Goal: Task Accomplishment & Management: Complete application form

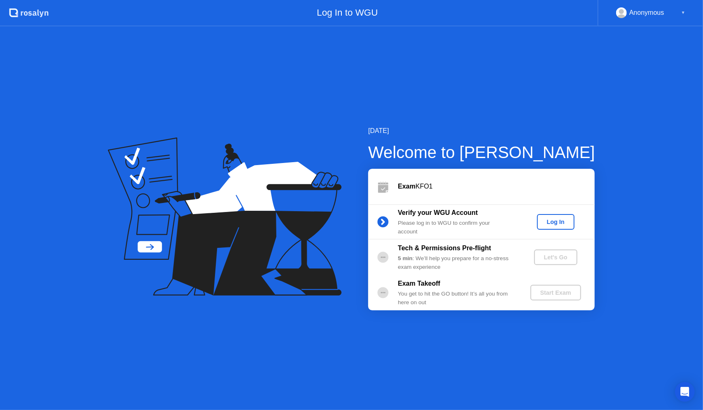
click at [565, 223] on div "Log In" at bounding box center [555, 222] width 31 height 7
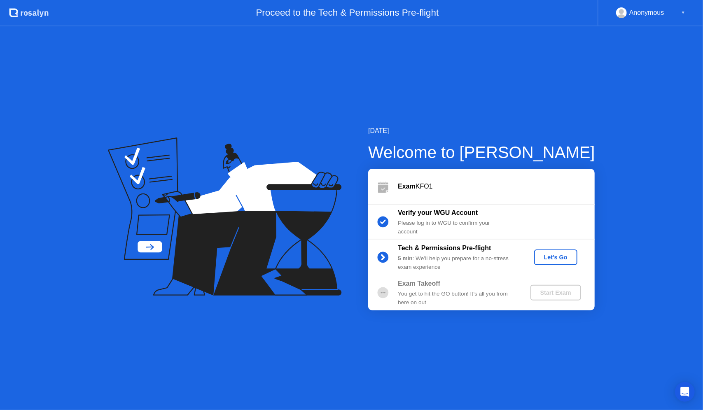
click at [560, 255] on div "Let's Go" at bounding box center [555, 257] width 37 height 7
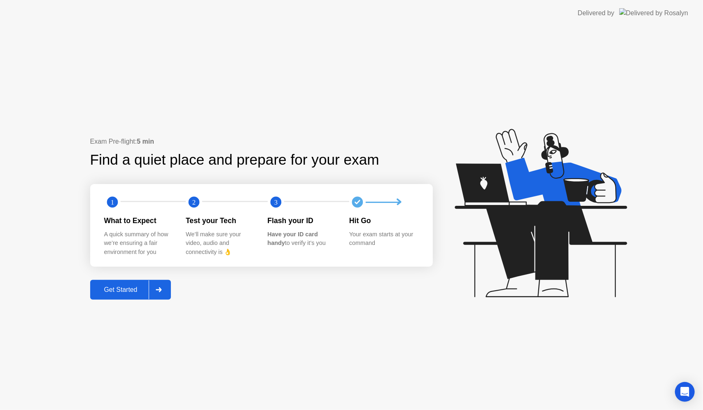
click at [124, 287] on div "Get Started" at bounding box center [121, 289] width 56 height 7
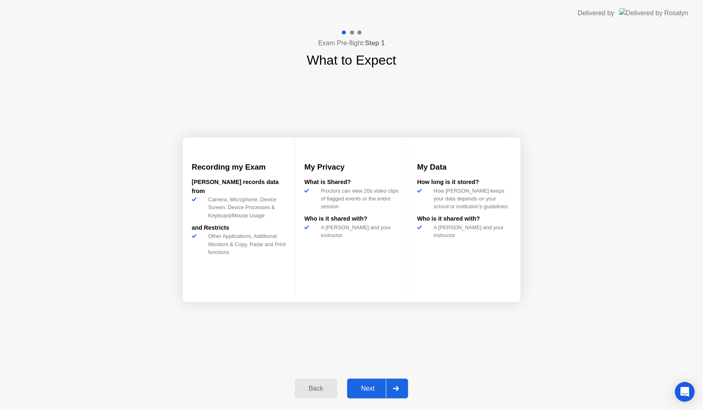
click at [378, 385] on div "Next" at bounding box center [368, 388] width 37 height 7
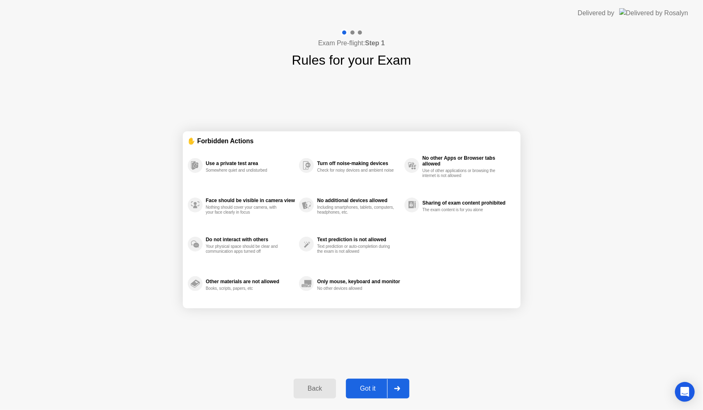
click at [384, 382] on button "Got it" at bounding box center [377, 389] width 63 height 20
select select "**********"
select select "*******"
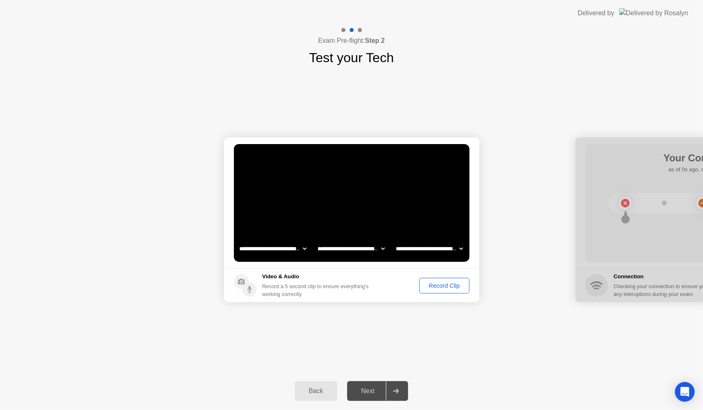
click at [447, 285] on div "Record Clip" at bounding box center [444, 285] width 44 height 7
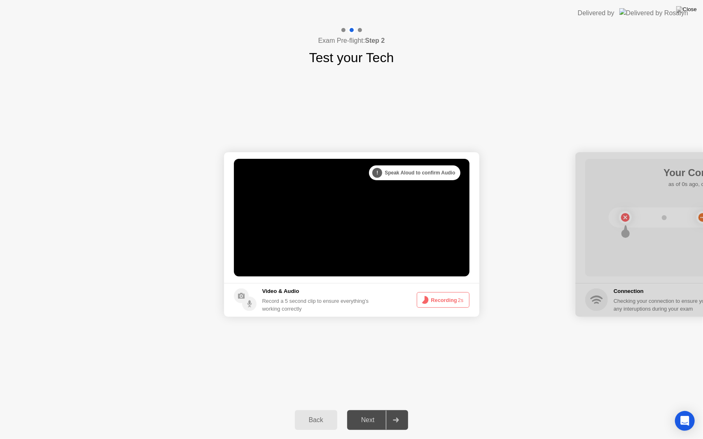
click at [453, 301] on button "Recording 2s" at bounding box center [443, 300] width 53 height 16
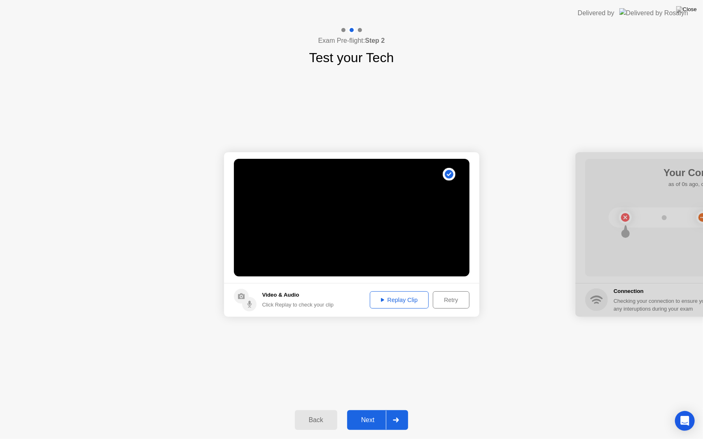
click at [413, 297] on div "Replay Clip" at bounding box center [400, 300] width 54 height 7
click at [366, 410] on div "Next" at bounding box center [368, 420] width 37 height 7
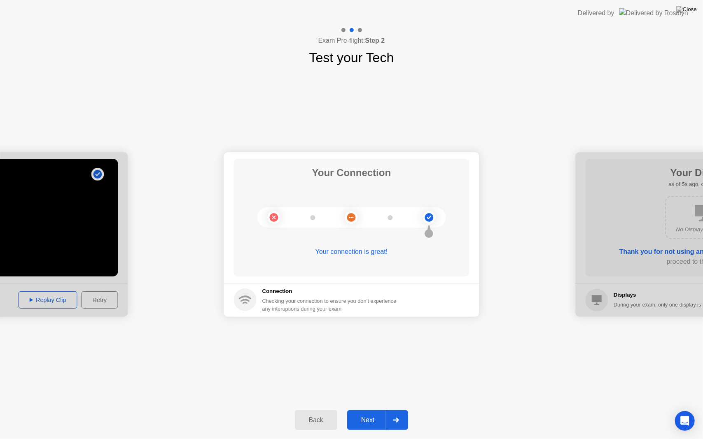
click at [371, 410] on div "Next" at bounding box center [368, 420] width 37 height 7
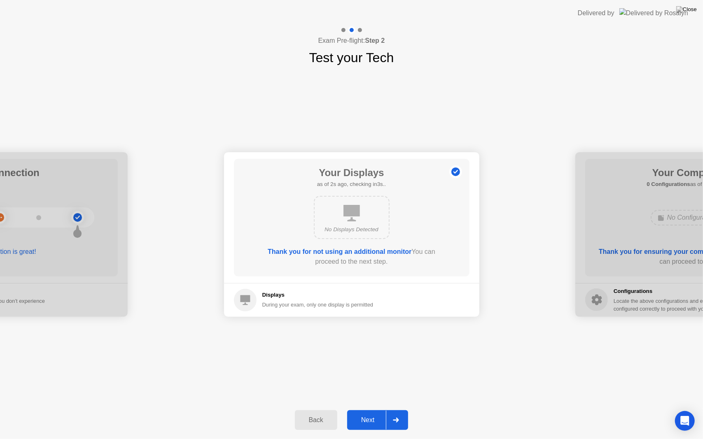
click at [386, 410] on div at bounding box center [396, 420] width 20 height 19
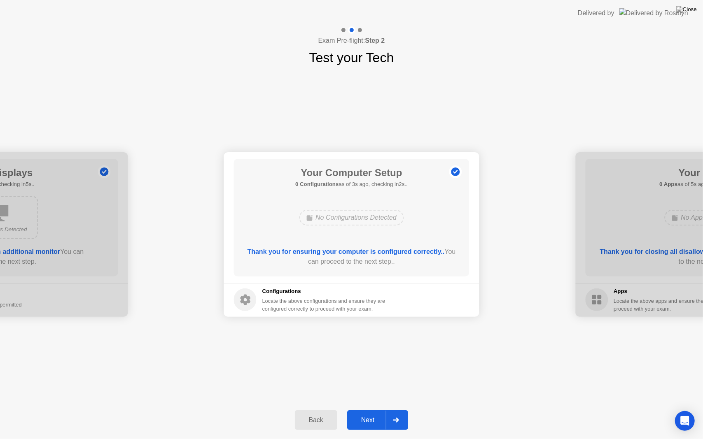
click at [397, 410] on icon at bounding box center [396, 420] width 6 height 5
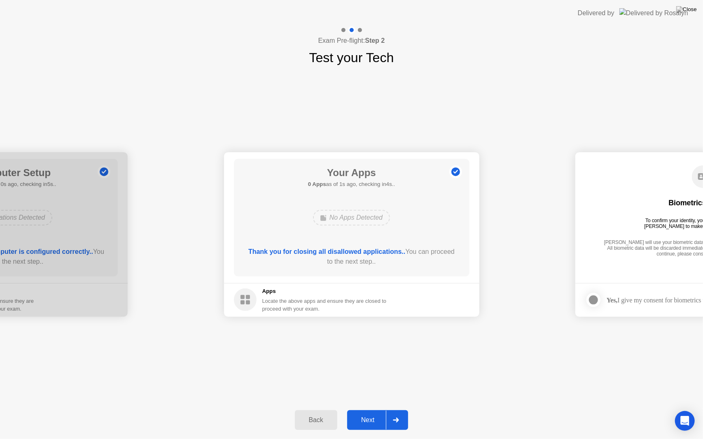
click at [396, 410] on div at bounding box center [396, 420] width 20 height 19
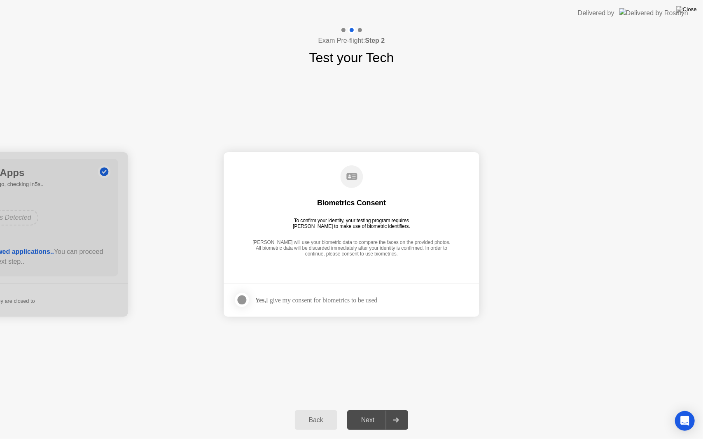
click at [338, 302] on div "Yes, I give my consent for biometrics to be used" at bounding box center [316, 300] width 122 height 8
click at [246, 301] on div at bounding box center [242, 300] width 10 height 10
click at [396, 410] on div at bounding box center [396, 420] width 20 height 19
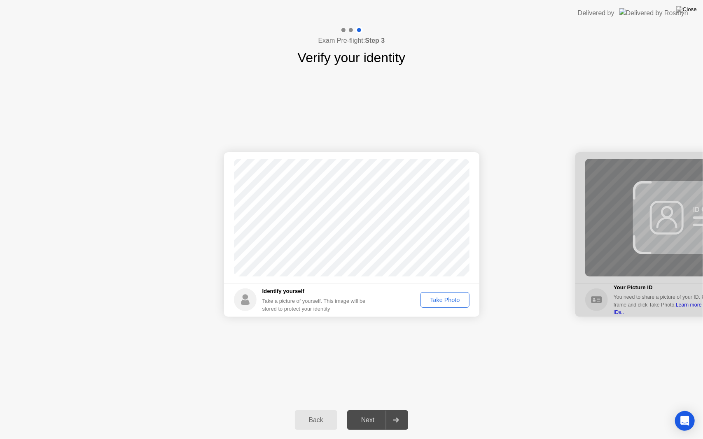
click at [450, 297] on div "Take Photo" at bounding box center [444, 300] width 43 height 7
click at [391, 410] on div at bounding box center [396, 420] width 20 height 19
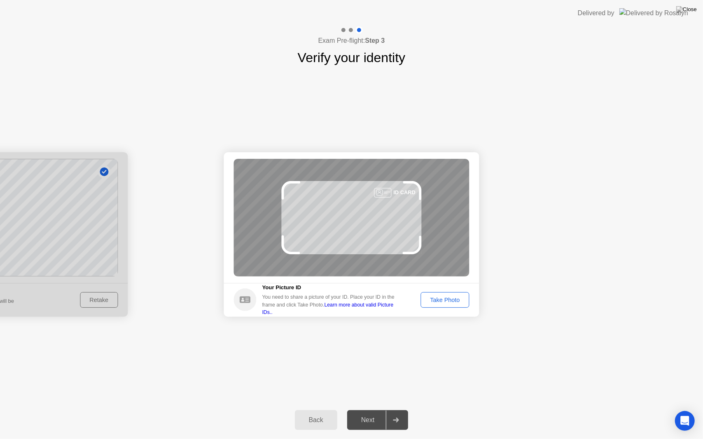
drag, startPoint x: 452, startPoint y: 302, endPoint x: 453, endPoint y: 308, distance: 5.5
click at [452, 303] on div "Take Photo" at bounding box center [444, 300] width 43 height 7
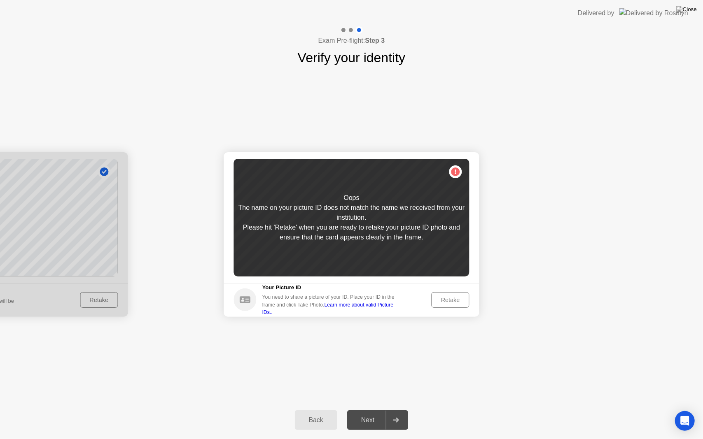
click at [446, 301] on div "Retake" at bounding box center [450, 300] width 32 height 7
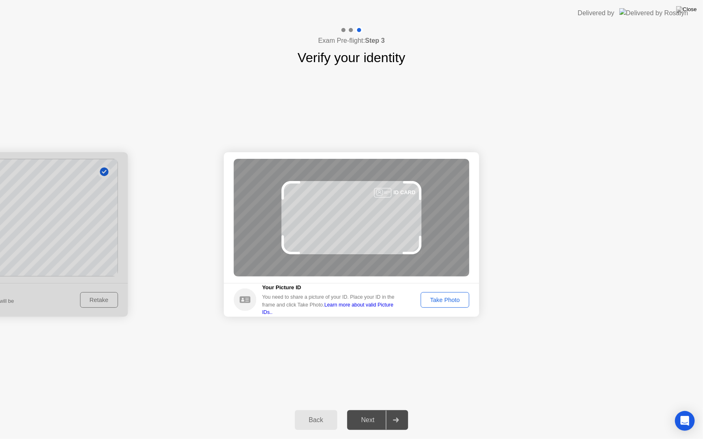
click at [446, 307] on button "Take Photo" at bounding box center [444, 300] width 49 height 16
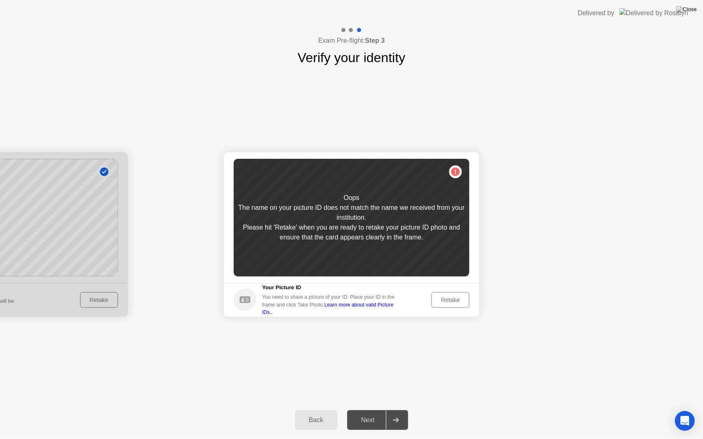
click at [446, 300] on div "Retake" at bounding box center [450, 300] width 32 height 7
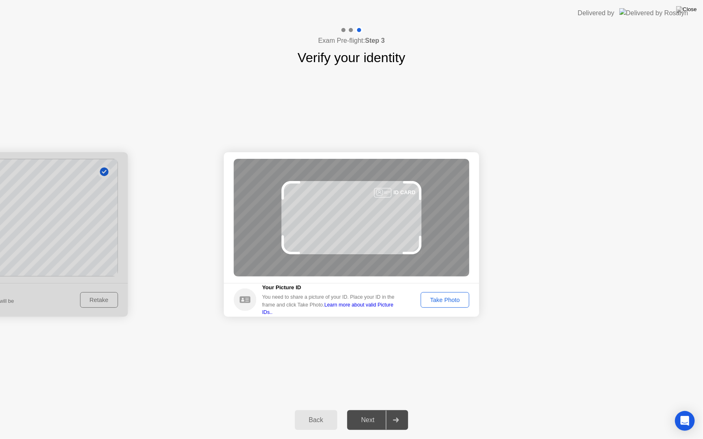
click at [445, 310] on footer "Your Picture ID You need to share a picture of your ID. Place your ID in the fr…" at bounding box center [351, 300] width 255 height 34
click at [445, 298] on div "Take Photo" at bounding box center [444, 300] width 43 height 7
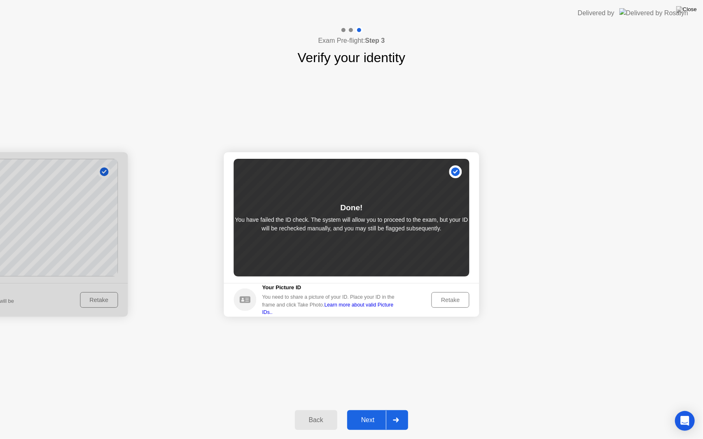
click at [389, 410] on div at bounding box center [396, 420] width 20 height 19
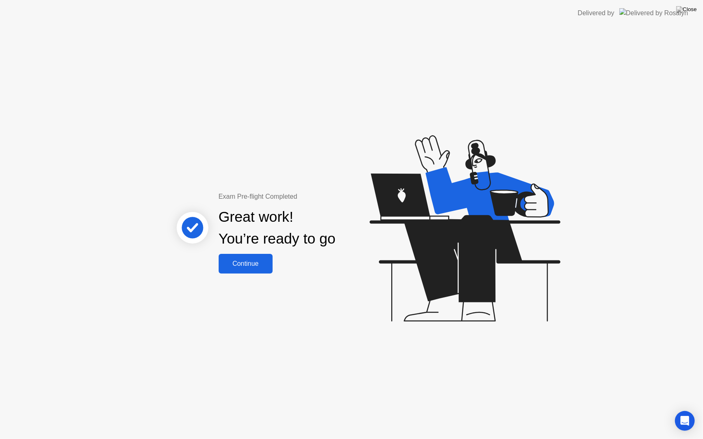
click at [263, 255] on button "Continue" at bounding box center [246, 264] width 54 height 20
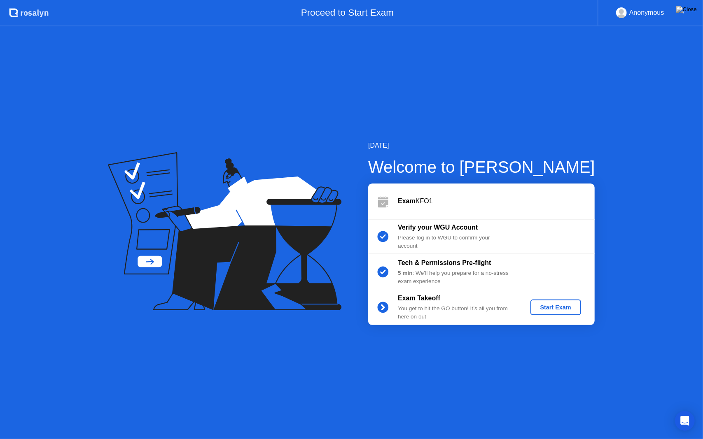
click at [556, 304] on div "Start Exam" at bounding box center [556, 307] width 44 height 7
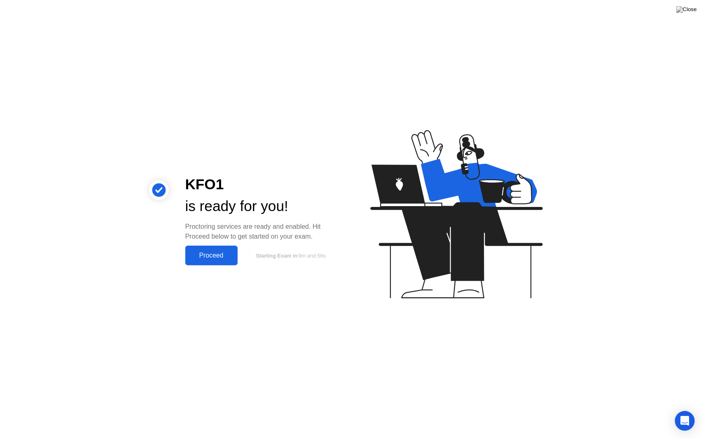
click at [207, 259] on div "Proceed" at bounding box center [211, 255] width 47 height 7
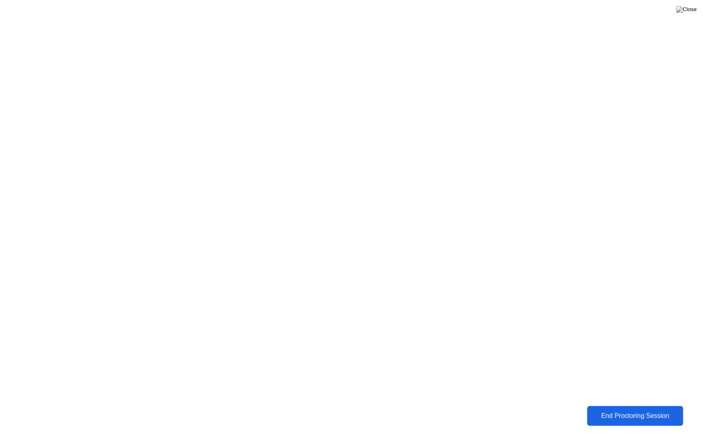
click at [644, 410] on div "End Proctoring Session" at bounding box center [635, 416] width 91 height 7
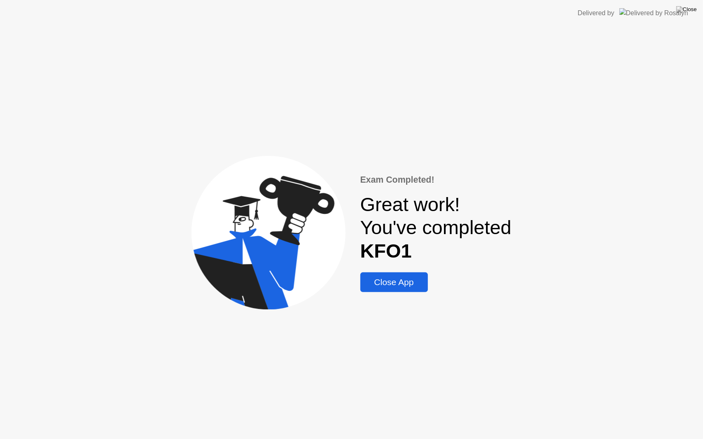
click at [397, 278] on div "Close App" at bounding box center [394, 283] width 63 height 10
